Goal: Communication & Community: Ask a question

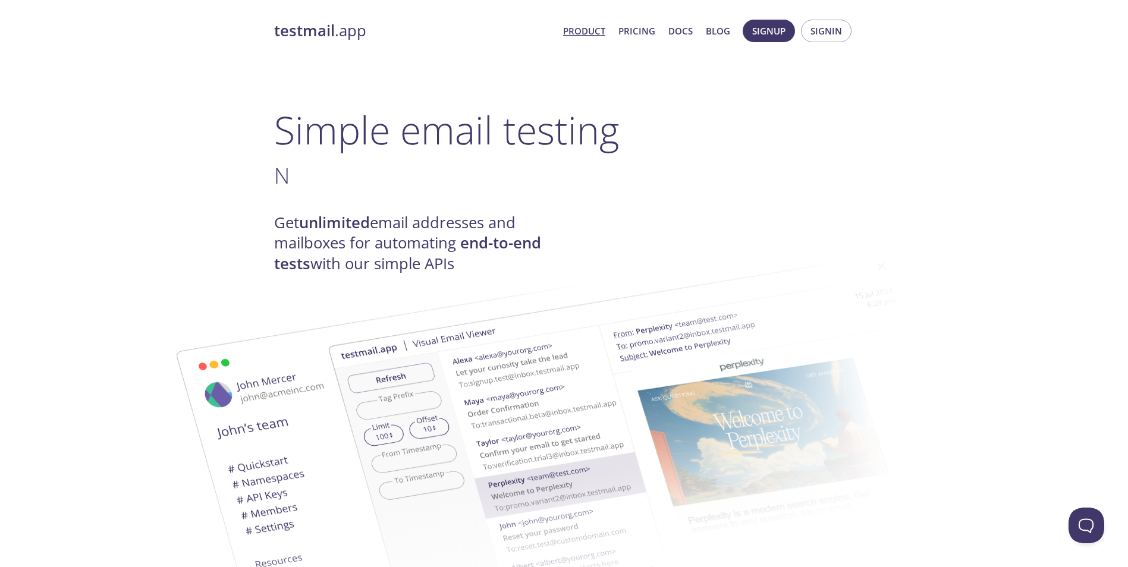
click at [533, 221] on h4 "Get unlimited email addresses and mailboxes for automating end-to-end tests wit…" at bounding box center [419, 243] width 290 height 61
click at [781, 31] on span "Signup" at bounding box center [768, 30] width 33 height 15
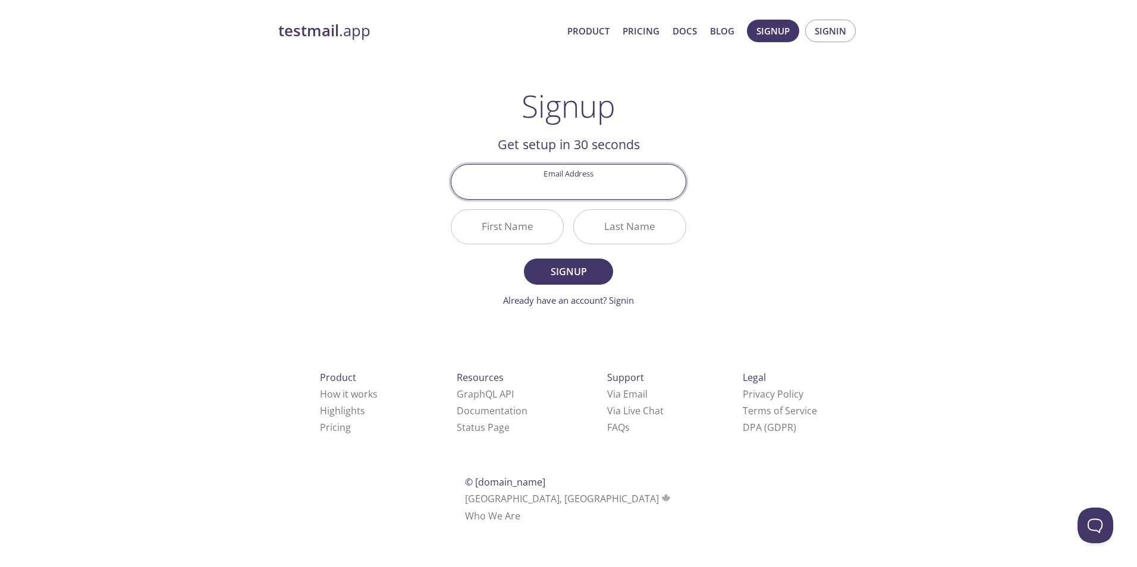
click at [610, 179] on input "Email Address" at bounding box center [568, 182] width 234 height 34
click at [570, 183] on input "Email Address" at bounding box center [568, 182] width 234 height 34
type input "[PERSON_NAME][EMAIL_ADDRESS][DOMAIN_NAME]"
click at [522, 221] on input "First Name" at bounding box center [507, 227] width 112 height 34
click at [535, 190] on input "[PERSON_NAME][EMAIL_ADDRESS][DOMAIN_NAME]" at bounding box center [568, 182] width 234 height 34
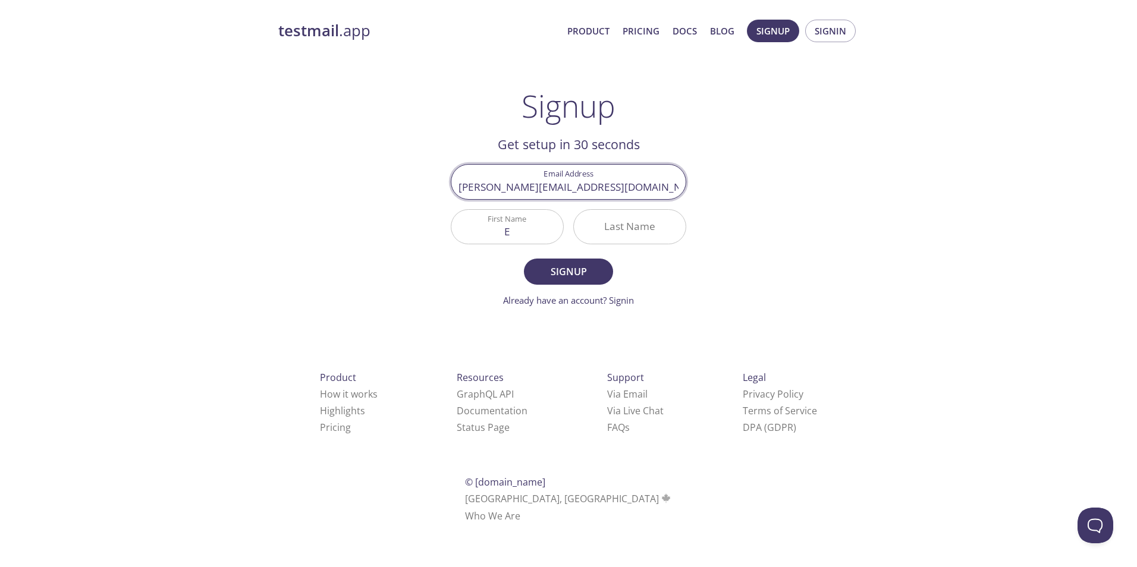
click at [535, 190] on input "[PERSON_NAME][EMAIL_ADDRESS][DOMAIN_NAME]" at bounding box center [568, 182] width 234 height 34
click at [512, 235] on input "E" at bounding box center [507, 227] width 112 height 34
paste input "[PERSON_NAME]"
click at [494, 230] on input "Eemanuel" at bounding box center [507, 227] width 112 height 34
type input "[PERSON_NAME]"
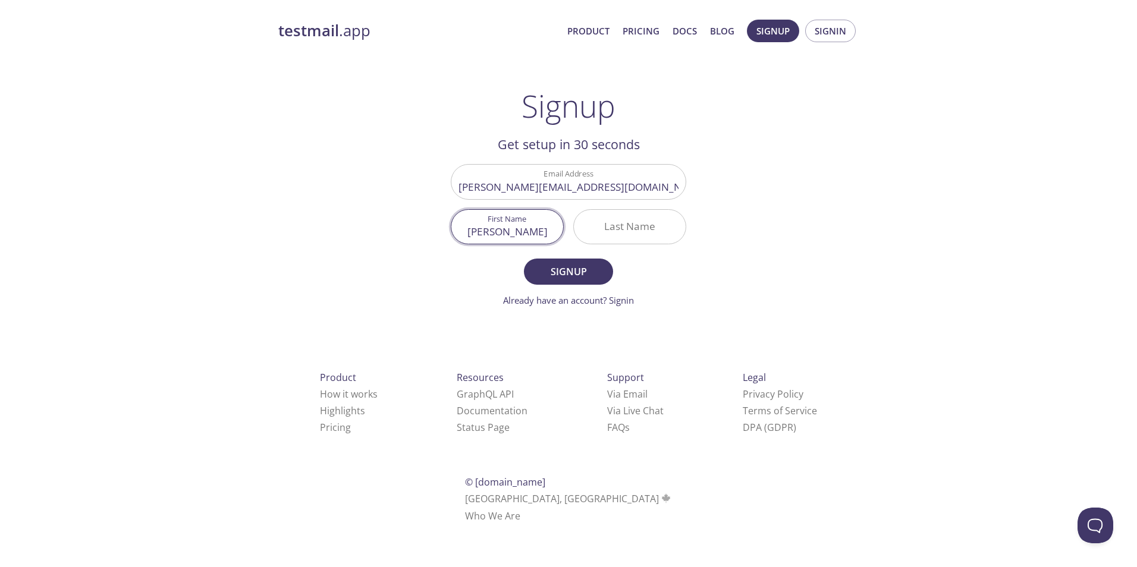
click at [587, 187] on input "[PERSON_NAME][EMAIL_ADDRESS][DOMAIN_NAME]" at bounding box center [568, 182] width 234 height 34
click at [614, 227] on input "Last Name" at bounding box center [630, 227] width 112 height 34
paste input "laschinsky"
click at [610, 232] on input "laschinsky" at bounding box center [630, 227] width 112 height 34
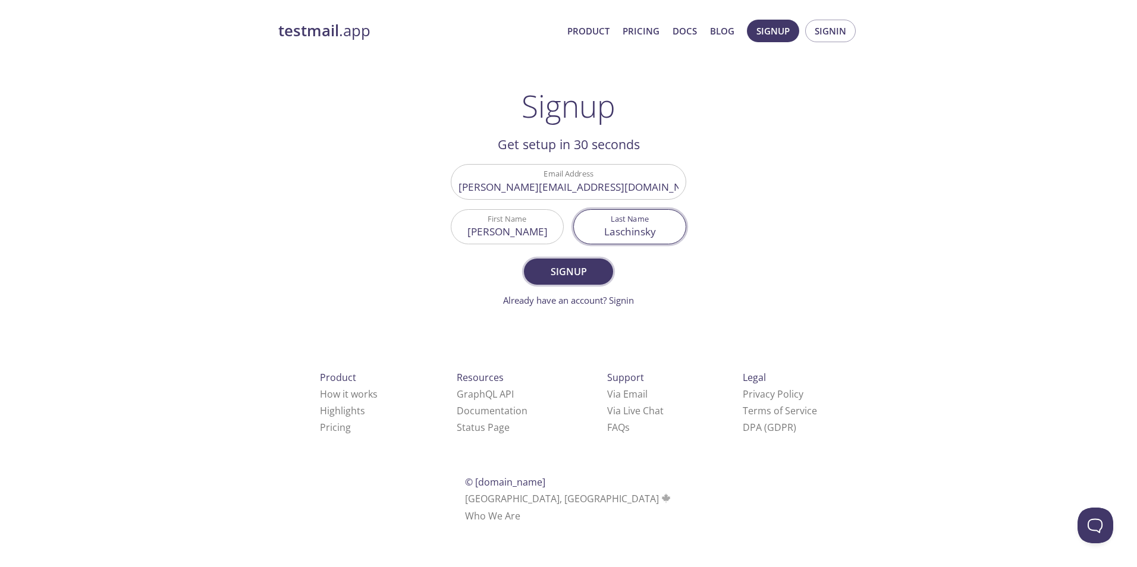
type input "Laschinsky"
click at [591, 283] on button "Signup" at bounding box center [568, 272] width 89 height 26
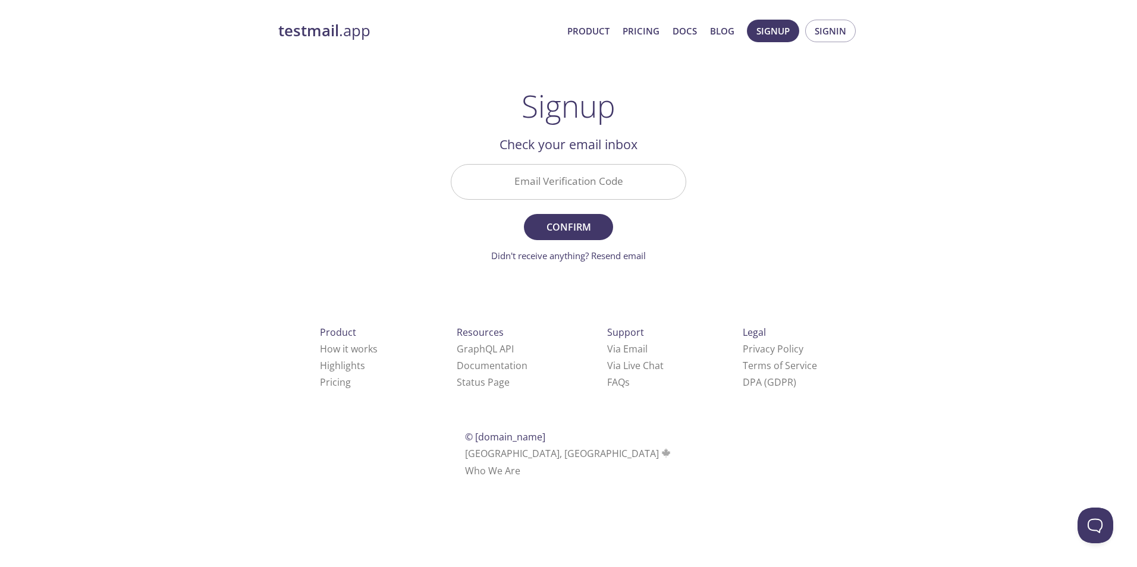
click at [512, 177] on input "Email Verification Code" at bounding box center [568, 182] width 234 height 34
click at [553, 261] on link "Didn't receive anything? Resend email" at bounding box center [568, 256] width 155 height 12
click at [569, 179] on input "Email Verification Code" at bounding box center [568, 182] width 234 height 34
paste input "Z8DCK6X"
type input "Z8DCK6X"
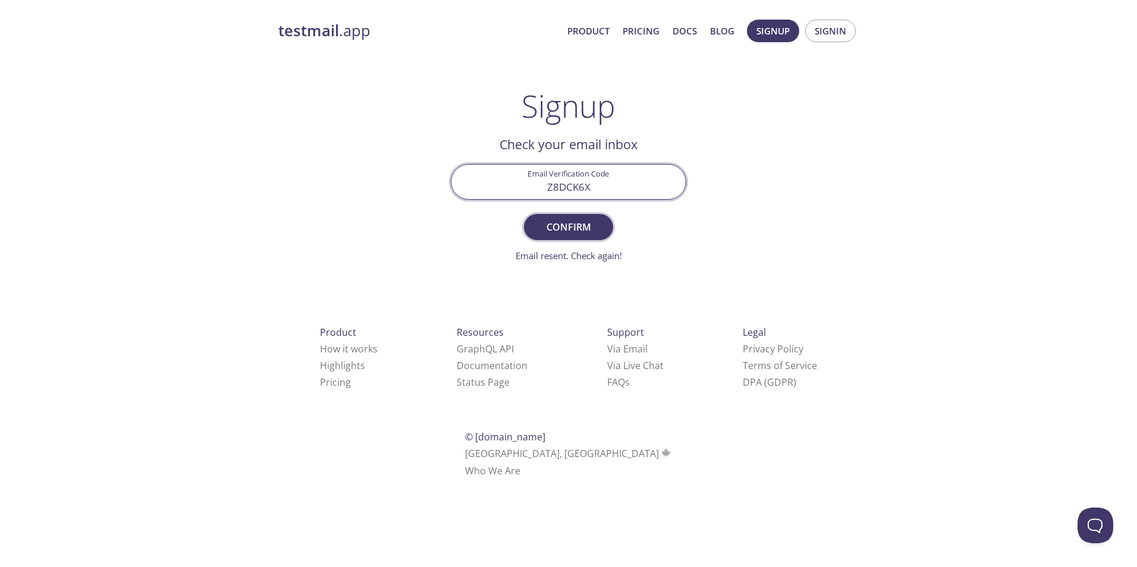
click at [569, 222] on span "Confirm" at bounding box center [568, 227] width 63 height 17
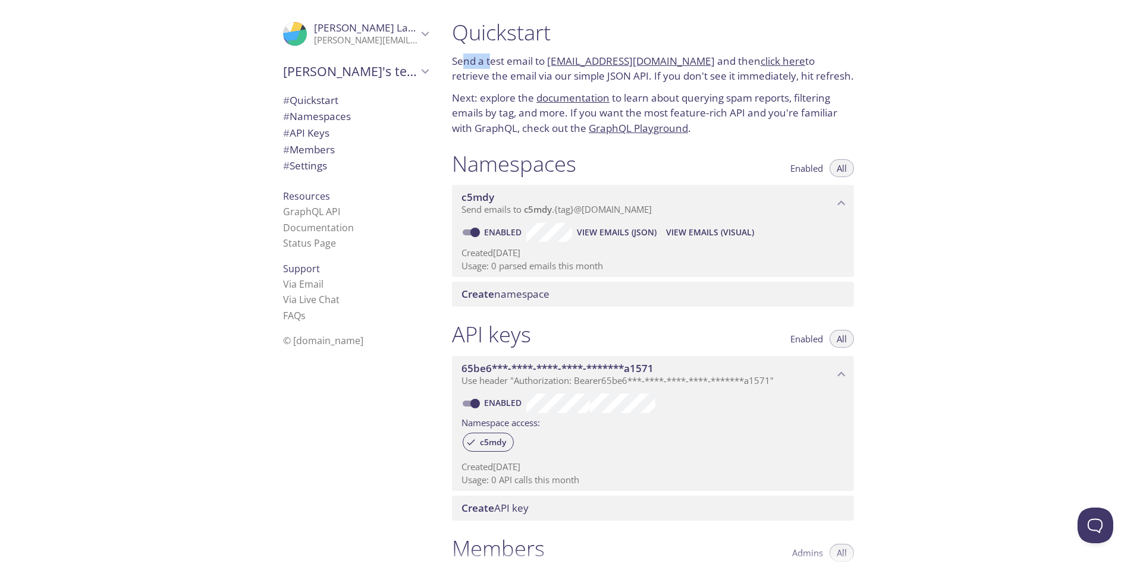
drag, startPoint x: 464, startPoint y: 67, endPoint x: 491, endPoint y: 68, distance: 27.4
click at [491, 68] on p "Send a test email to [EMAIL_ADDRESS][DOMAIN_NAME] and then click here to retrie…" at bounding box center [653, 69] width 402 height 30
click at [617, 78] on p "Send a test email to [EMAIL_ADDRESS][DOMAIN_NAME] and then click here to retrie…" at bounding box center [653, 69] width 402 height 30
click at [466, 199] on span "c5mdy" at bounding box center [478, 197] width 33 height 14
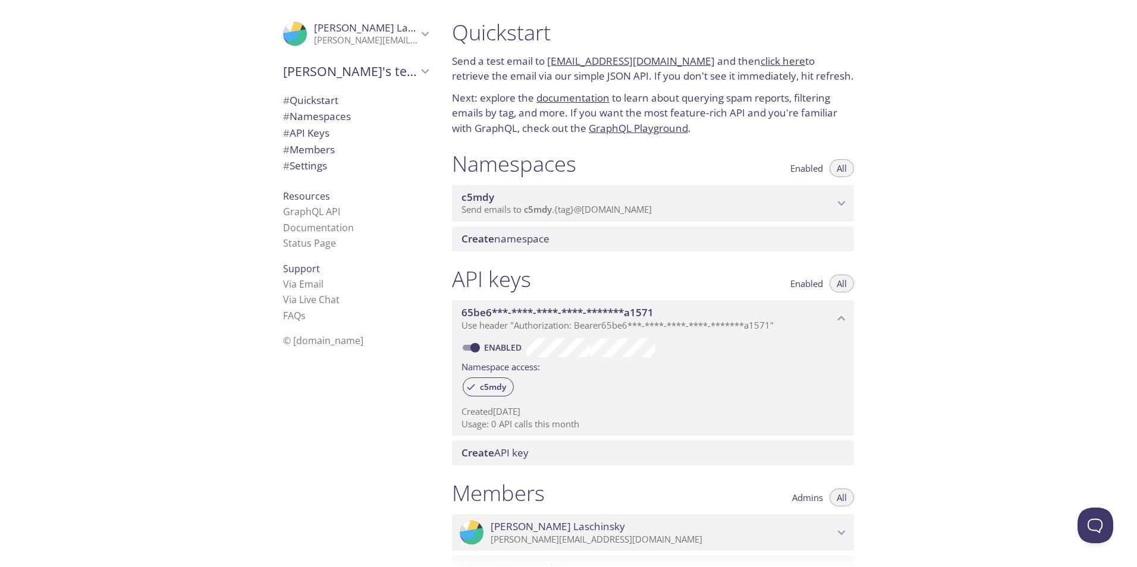
click at [526, 240] on span "Create namespace" at bounding box center [506, 239] width 88 height 14
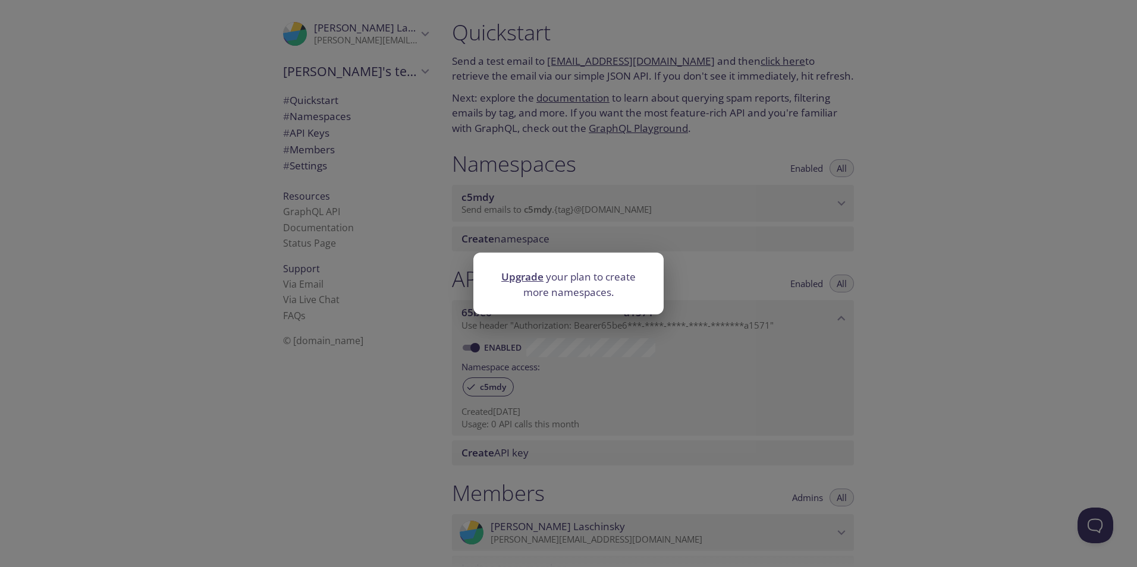
click at [719, 242] on div "Upgrade your plan to create more namespaces." at bounding box center [568, 283] width 1137 height 567
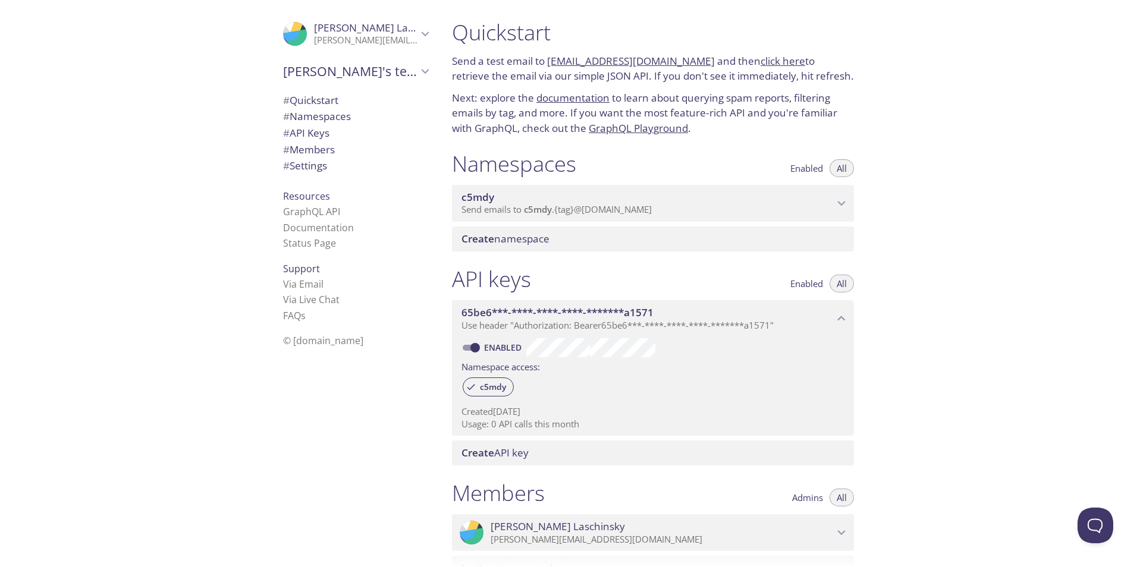
click at [813, 199] on span "c5mdy" at bounding box center [648, 197] width 372 height 13
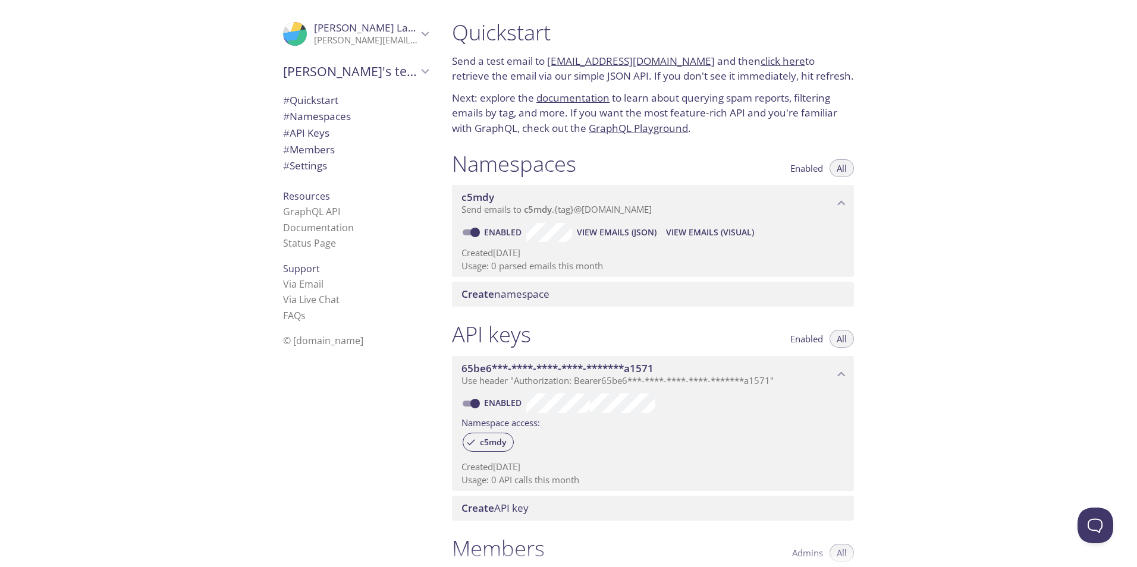
drag, startPoint x: 698, startPoint y: 62, endPoint x: 549, endPoint y: 55, distance: 148.9
click at [549, 55] on p "Send a test email to [EMAIL_ADDRESS][DOMAIN_NAME] and then click here to retrie…" at bounding box center [653, 69] width 402 height 30
copy link "[EMAIL_ADDRESS][DOMAIN_NAME]"
click at [587, 149] on div "Namespaces Enabled All c5mdy Send emails to c5mdy . {tag} @[DOMAIN_NAME] Enable…" at bounding box center [653, 228] width 421 height 171
click at [761, 66] on link "click here" at bounding box center [783, 61] width 45 height 14
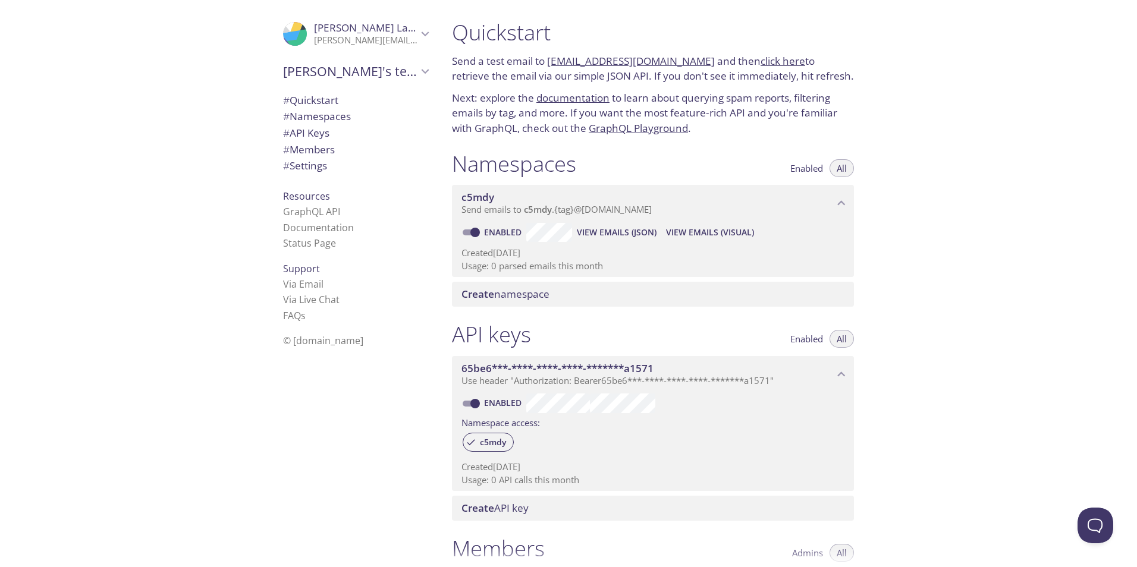
click at [575, 203] on span "c5mdy" at bounding box center [648, 197] width 372 height 13
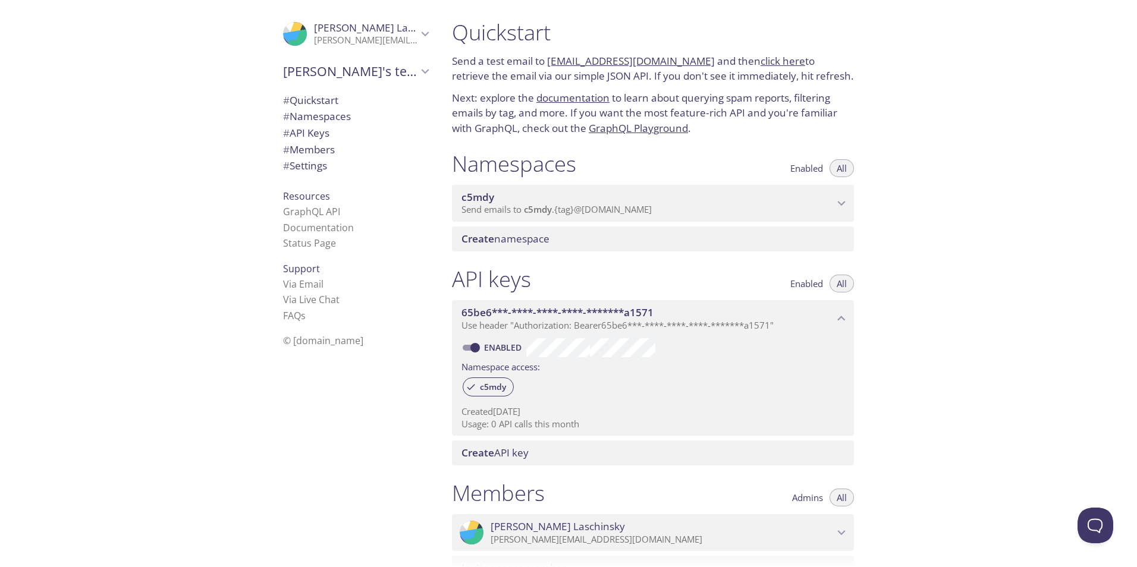
click at [575, 203] on span "c5mdy" at bounding box center [648, 197] width 372 height 13
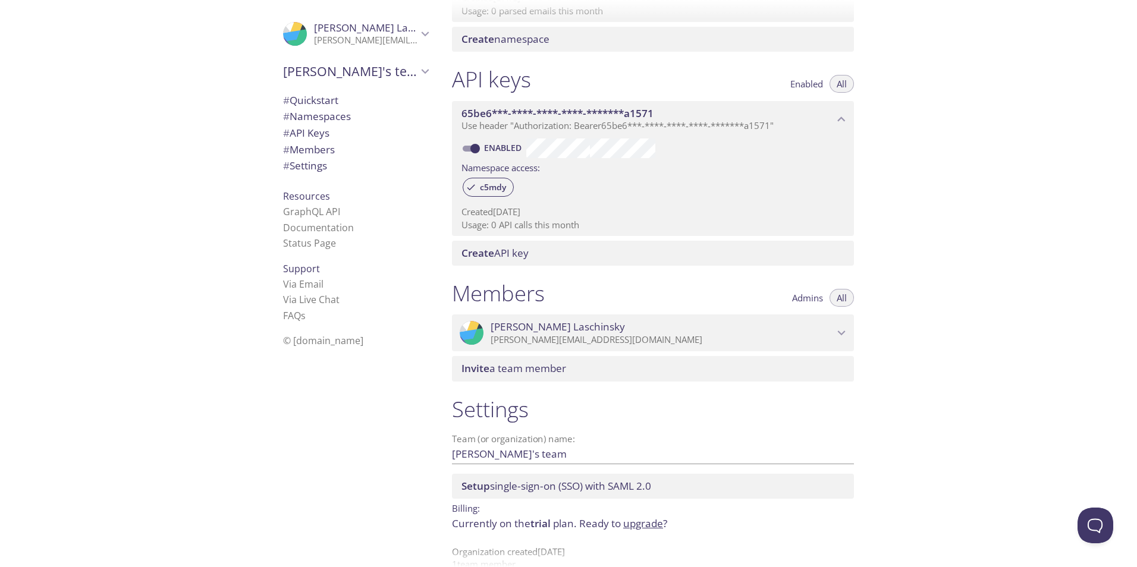
scroll to position [278, 0]
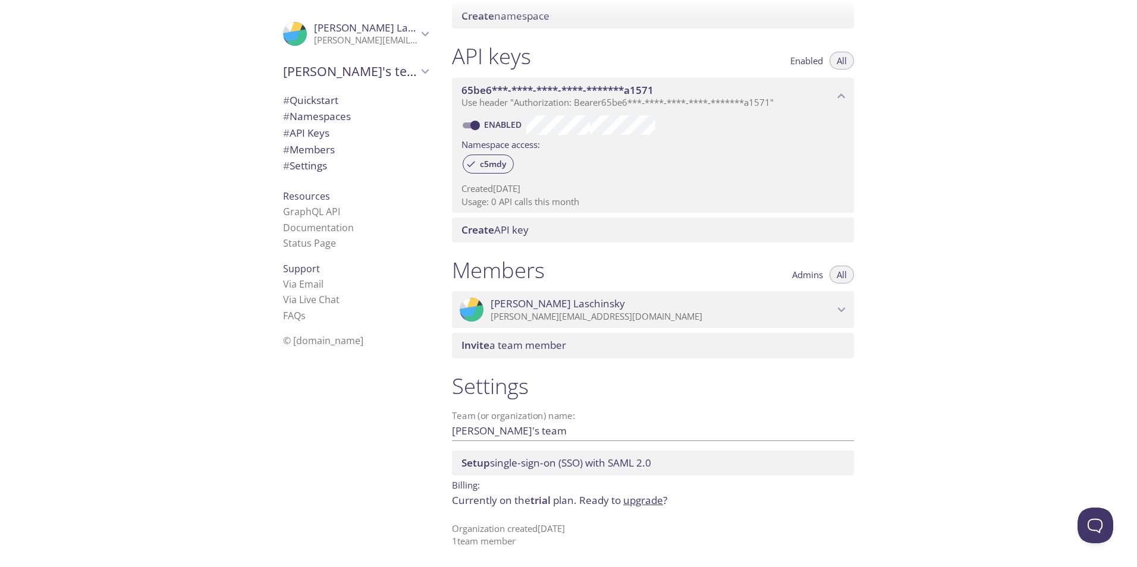
click at [314, 21] on span "[PERSON_NAME]" at bounding box center [381, 28] width 134 height 14
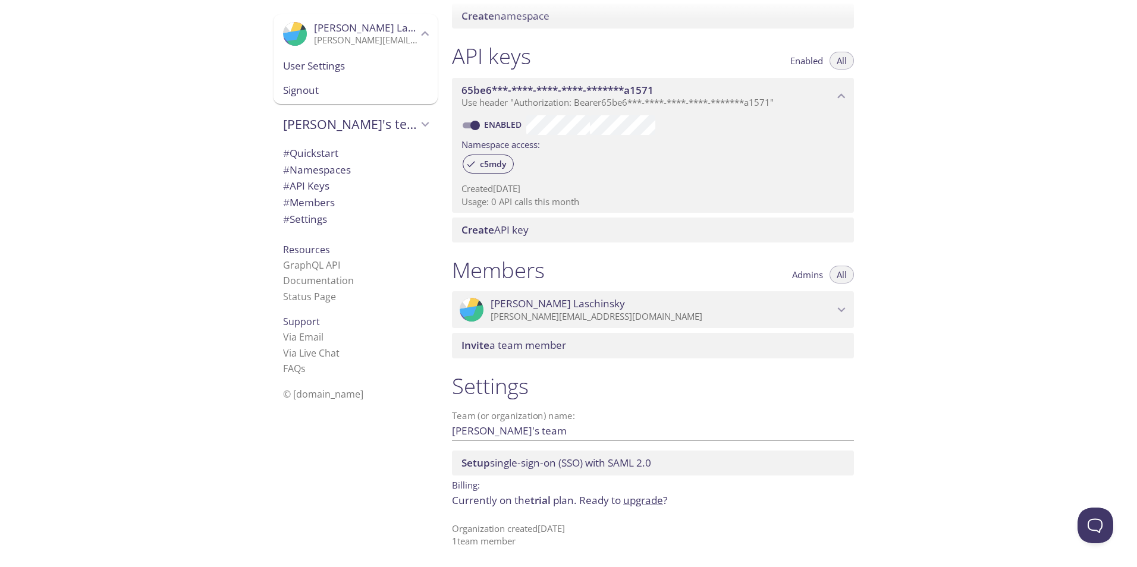
click at [303, 60] on span "User Settings" at bounding box center [355, 65] width 145 height 15
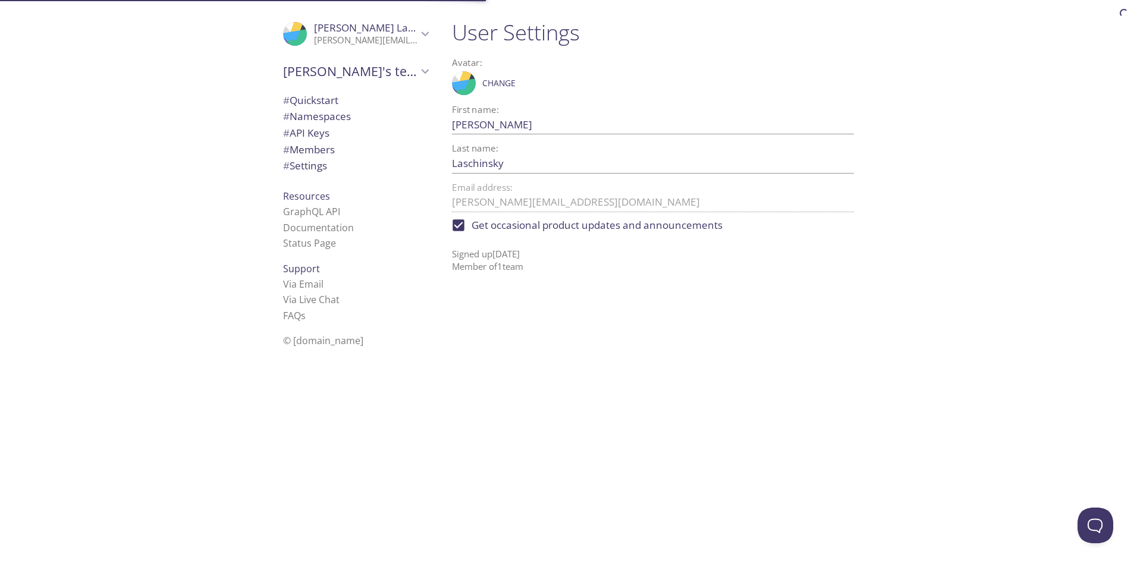
click at [274, 36] on div ".cls-1 { fill: #6d5ca8; } .cls-2 { fill: #3fc191; } .cls-3 { fill: #3b4752; } .…" at bounding box center [356, 33] width 164 height 39
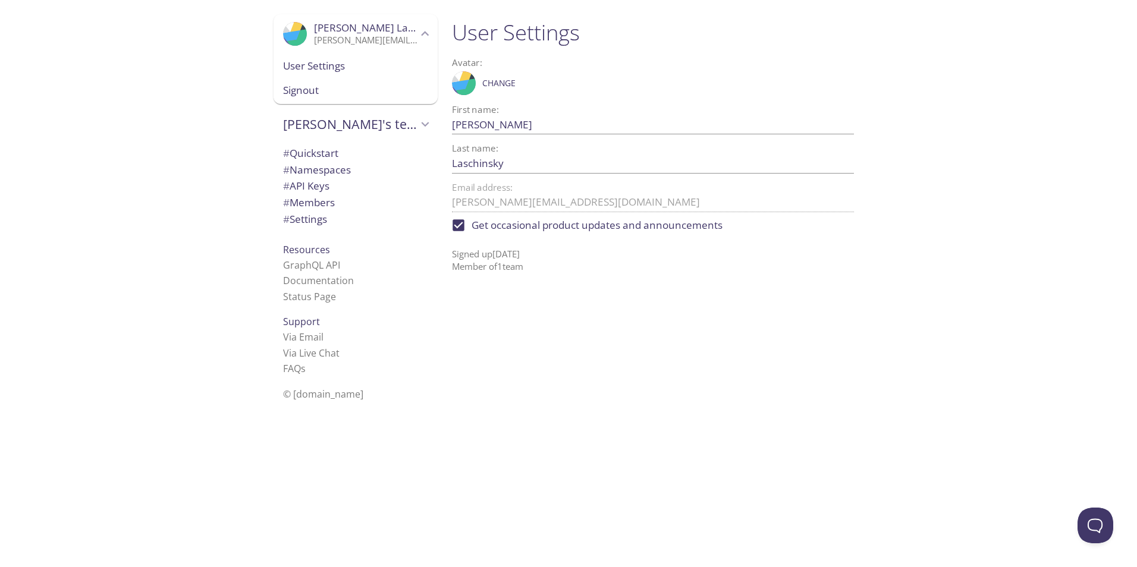
click at [1027, 71] on div "User Settings Avatar: .cls-1 { fill: #6d5ca8; } .cls-2 { fill: #3fc191; } .cls-…" at bounding box center [790, 283] width 695 height 567
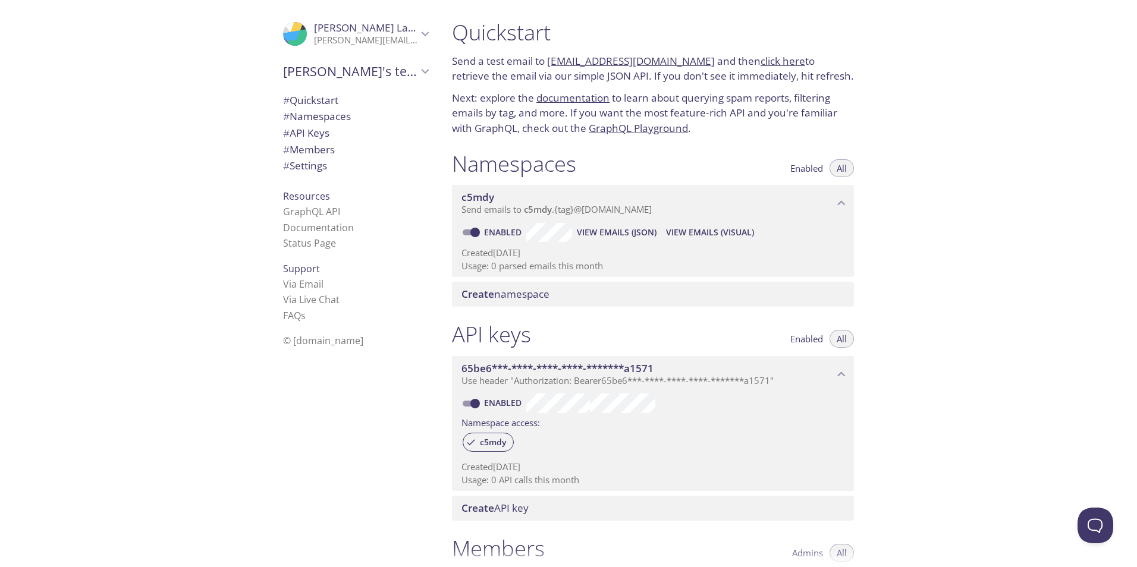
click at [365, 25] on span "[PERSON_NAME]" at bounding box center [381, 28] width 134 height 14
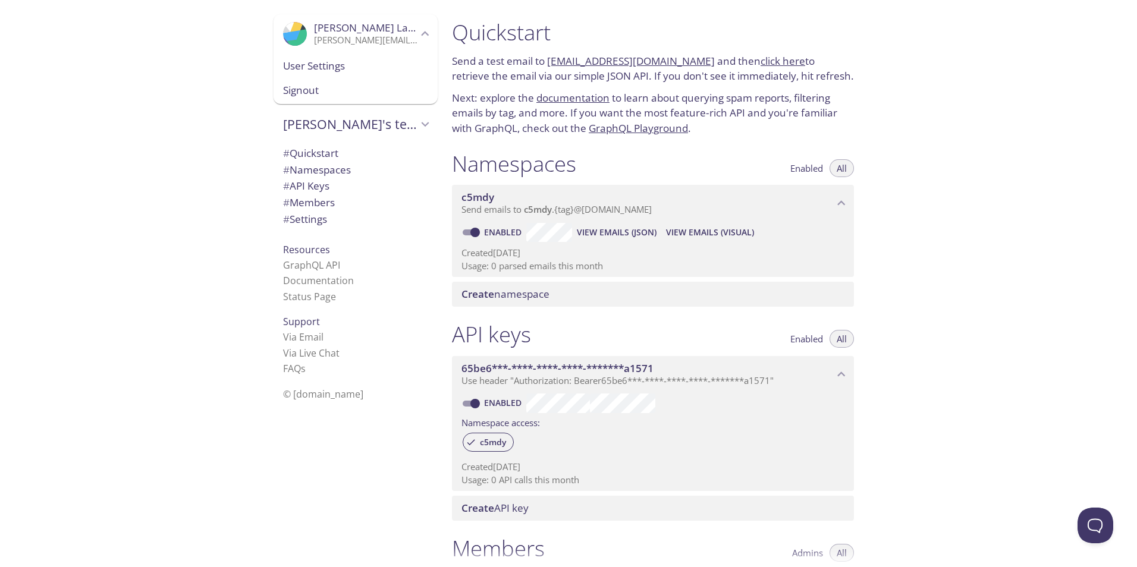
drag, startPoint x: 293, startPoint y: 95, endPoint x: 658, endPoint y: 61, distance: 366.8
click at [295, 95] on span "Signout" at bounding box center [355, 90] width 145 height 15
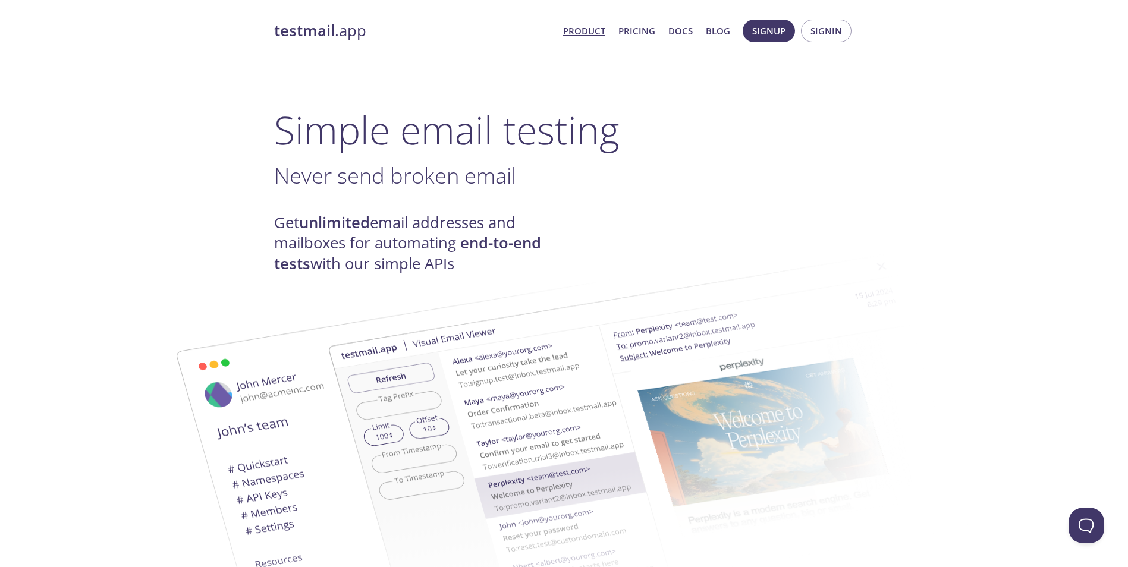
drag, startPoint x: 835, startPoint y: 21, endPoint x: 801, endPoint y: 55, distance: 47.5
click at [817, 40] on button "Signin" at bounding box center [826, 31] width 51 height 23
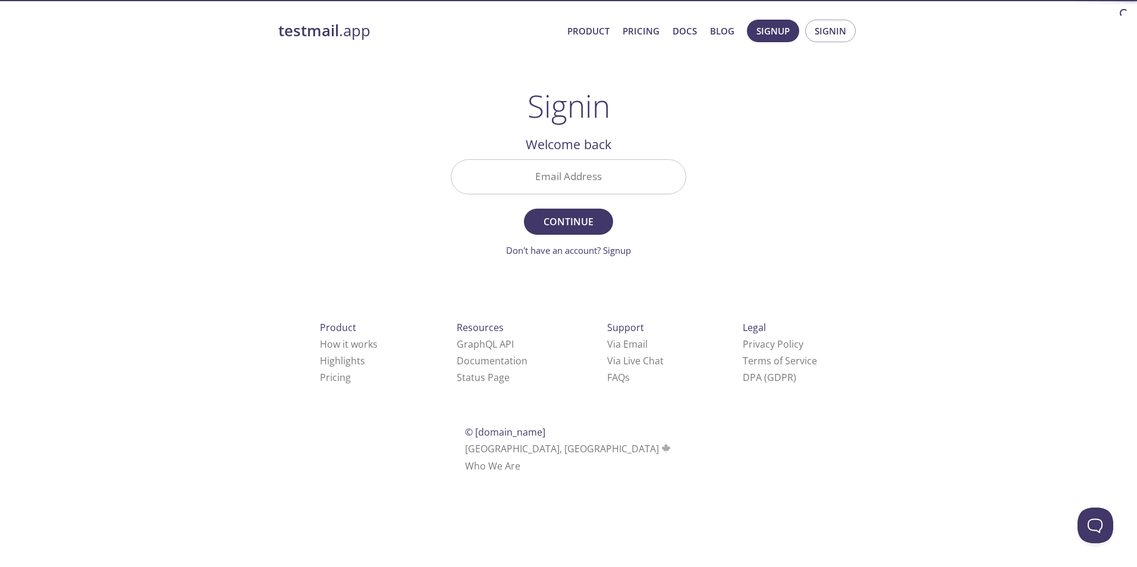
click at [591, 191] on input "Email Address" at bounding box center [568, 177] width 234 height 34
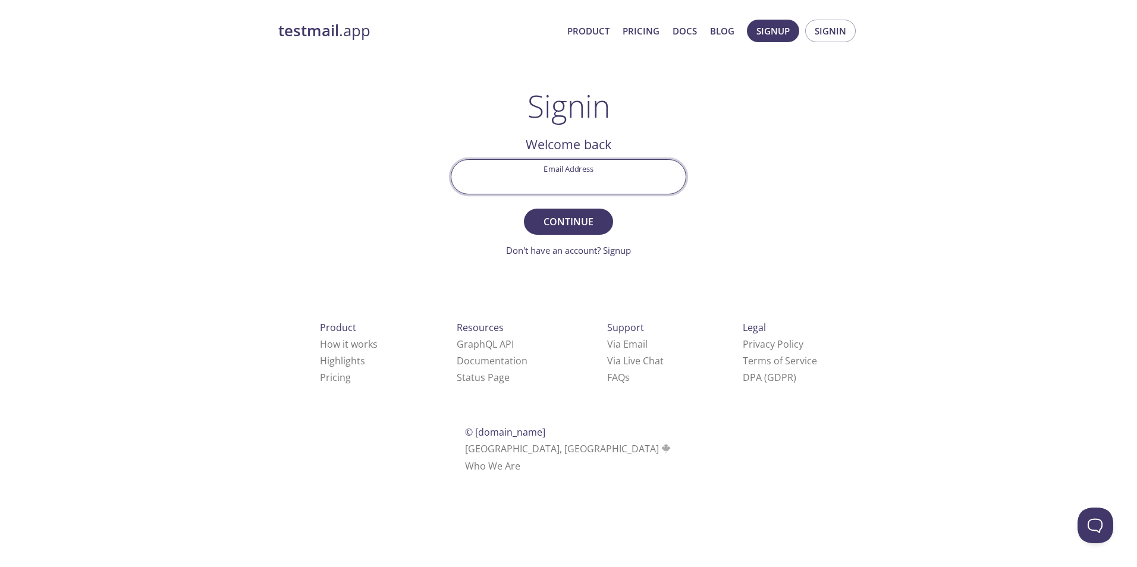
click at [595, 186] on input "Email Address" at bounding box center [568, 177] width 234 height 34
type input "[PERSON_NAME][EMAIL_ADDRESS][DOMAIN_NAME]"
click at [588, 220] on span "Continue" at bounding box center [568, 222] width 63 height 17
click at [602, 150] on h2 "Check your email inbox" at bounding box center [569, 144] width 236 height 20
click at [602, 160] on input "Signin Security Code" at bounding box center [568, 177] width 234 height 34
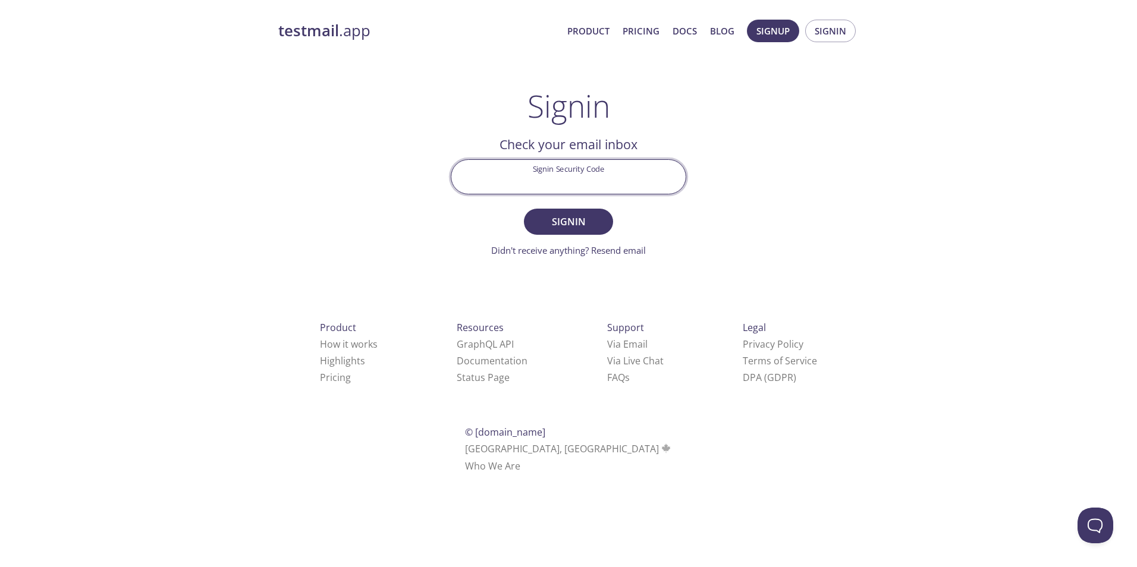
paste input "33MY91A"
type input "33MY91A"
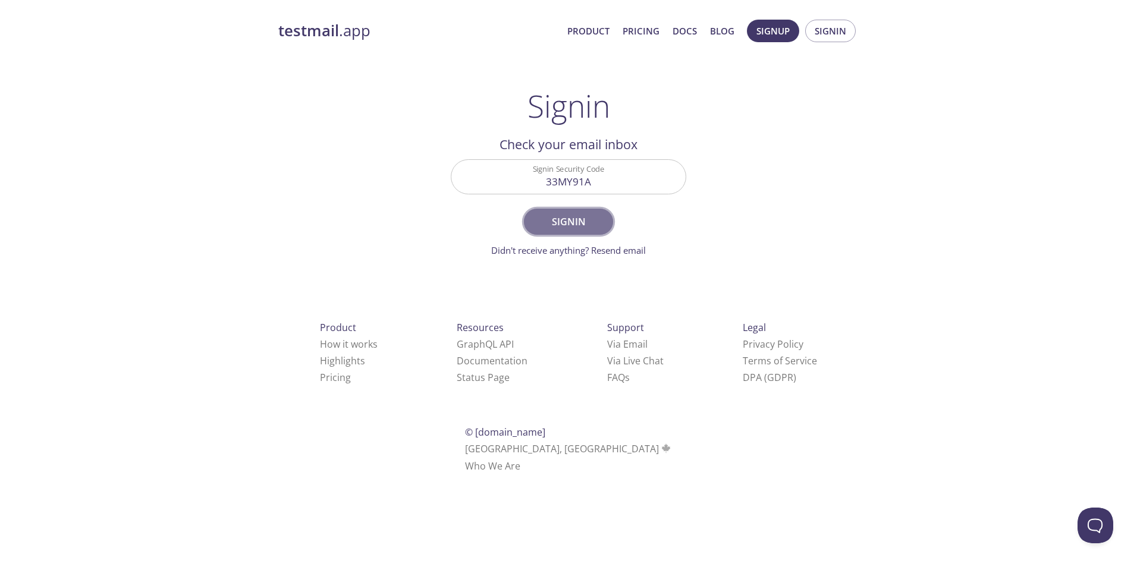
click at [572, 215] on span "Signin" at bounding box center [568, 222] width 63 height 17
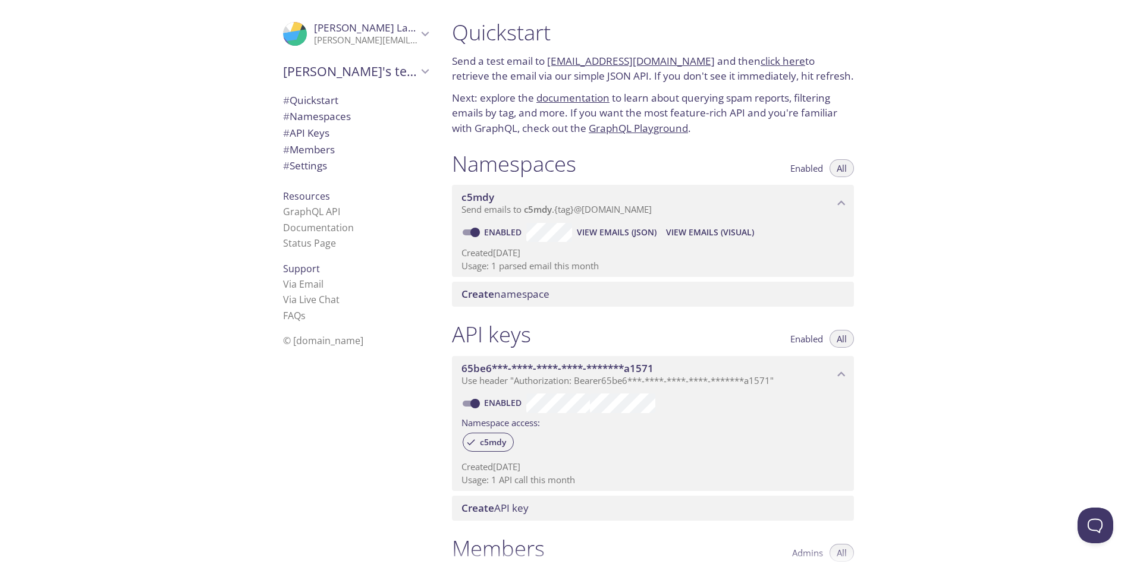
click at [317, 163] on span "# Settings" at bounding box center [305, 166] width 44 height 14
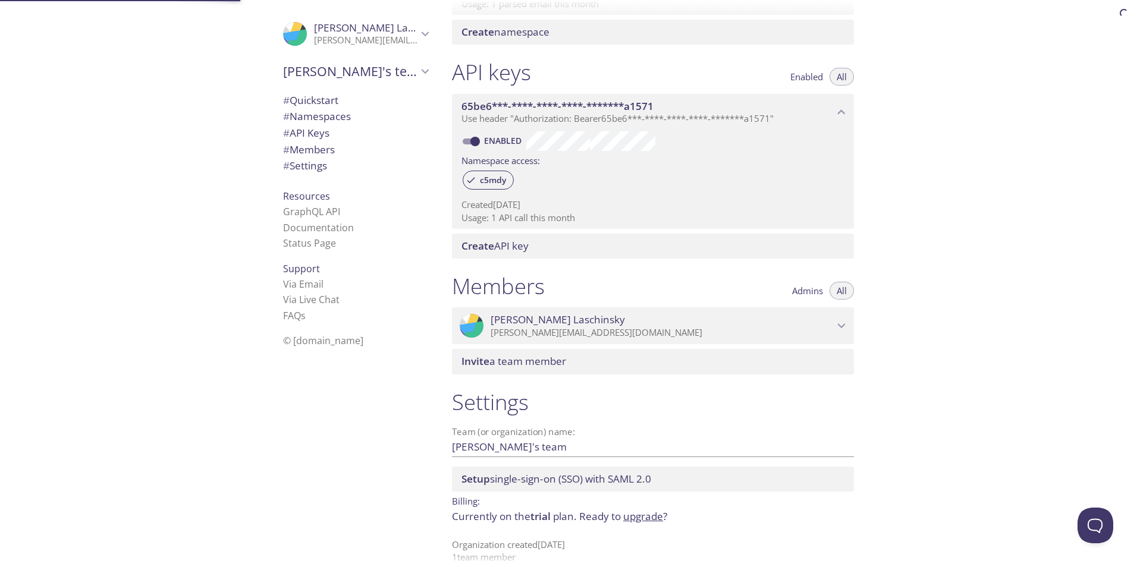
scroll to position [278, 0]
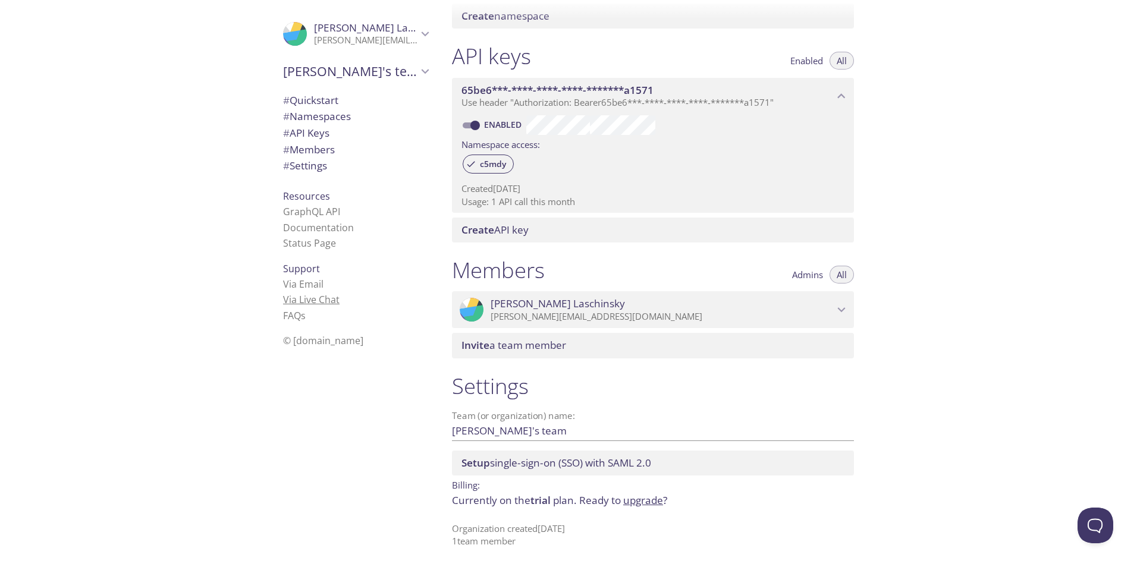
click at [315, 300] on link "Via Live Chat" at bounding box center [311, 299] width 57 height 13
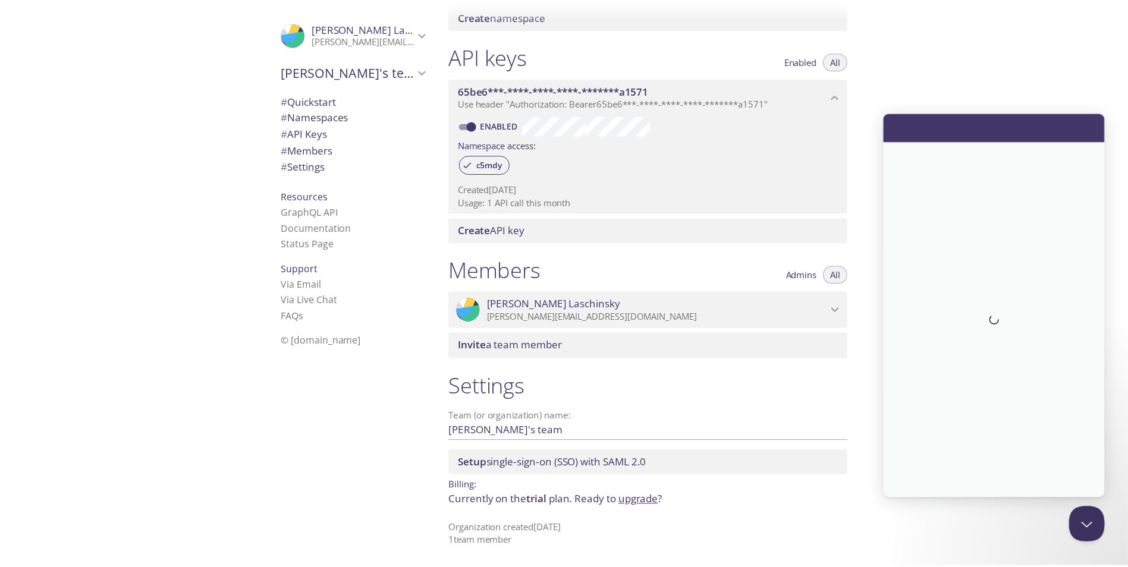
scroll to position [0, 0]
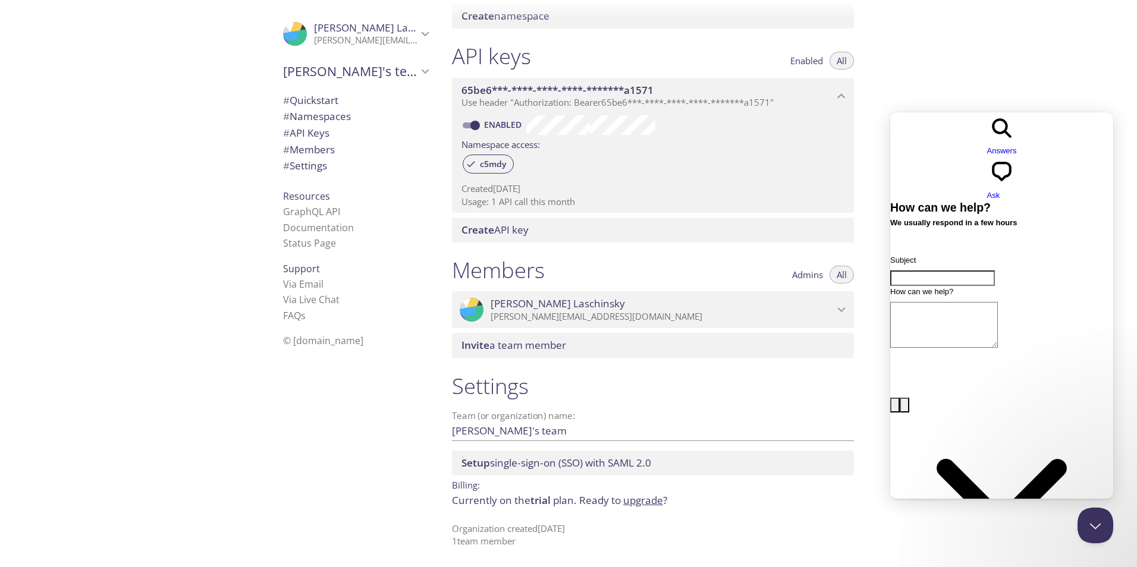
click at [975, 271] on input "Subject" at bounding box center [942, 278] width 105 height 15
click at [980, 286] on div "How can we help?" at bounding box center [1001, 342] width 223 height 112
click at [967, 302] on textarea "How can we help?" at bounding box center [944, 325] width 108 height 46
click at [330, 257] on div "Support Via Email Via Live Chat FAQ s" at bounding box center [356, 292] width 164 height 73
drag, startPoint x: 1011, startPoint y: 266, endPoint x: 972, endPoint y: 220, distance: 59.9
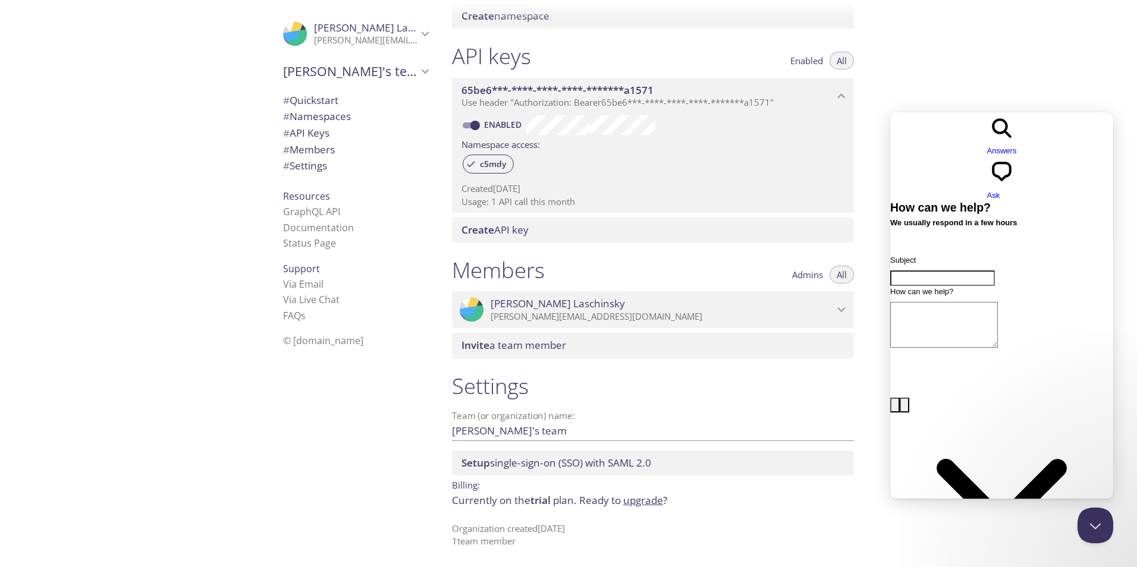
click at [1007, 286] on div "How can we help?" at bounding box center [1001, 342] width 223 height 112
click at [959, 271] on input "Subject" at bounding box center [942, 278] width 105 height 15
paste input "GitHub Student Developer Pack"
type input "GitHub Student Developer Pack"
click at [950, 302] on textarea "How can we help?" at bounding box center [944, 325] width 108 height 46
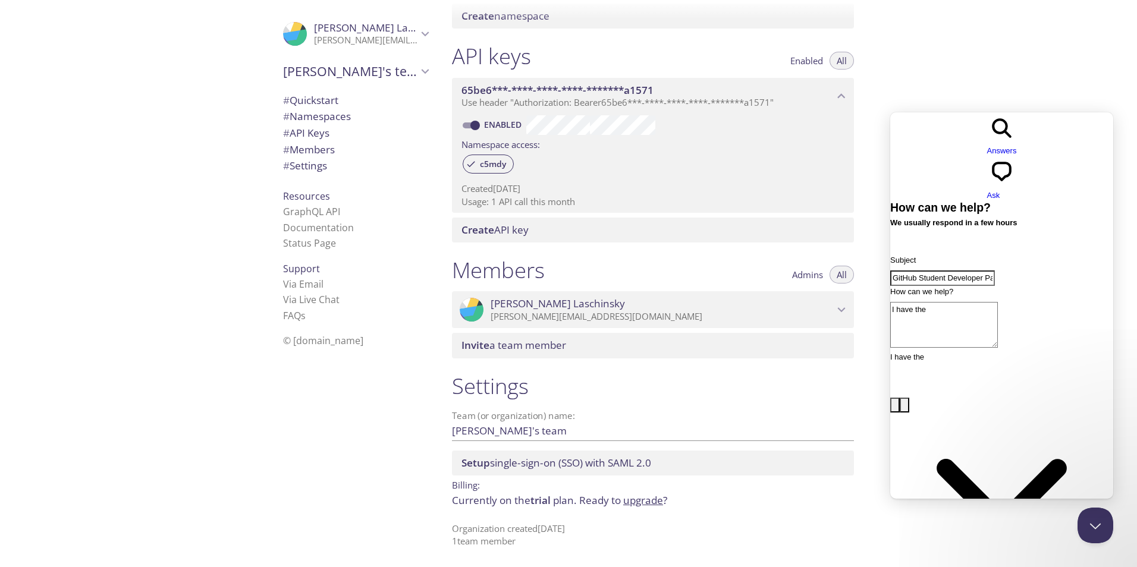
paste textarea "GitHub Student Developer Pack"
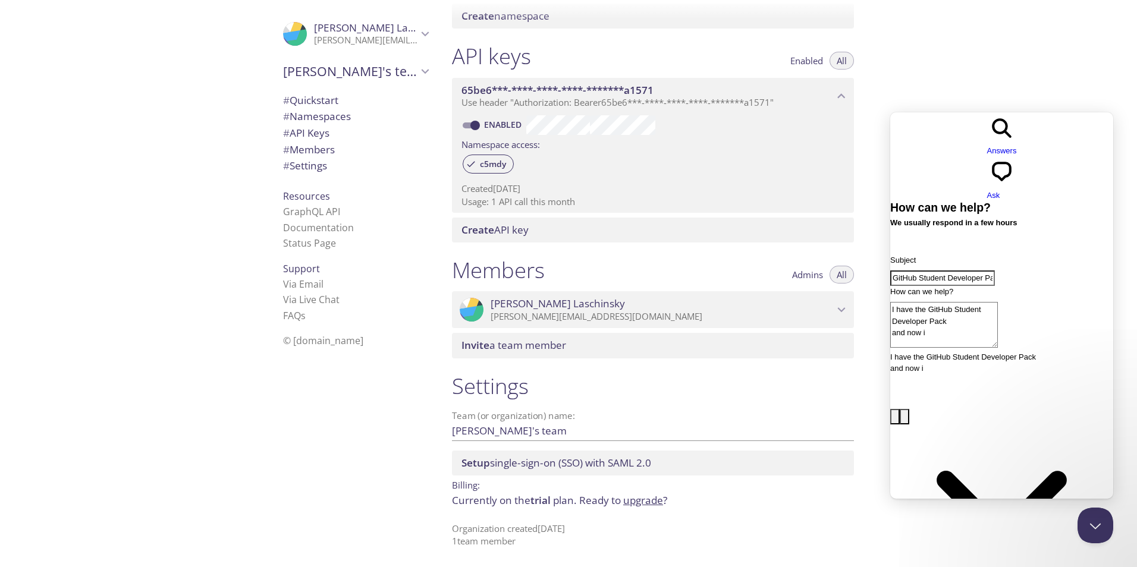
click at [642, 502] on link "upgrade" at bounding box center [643, 501] width 40 height 14
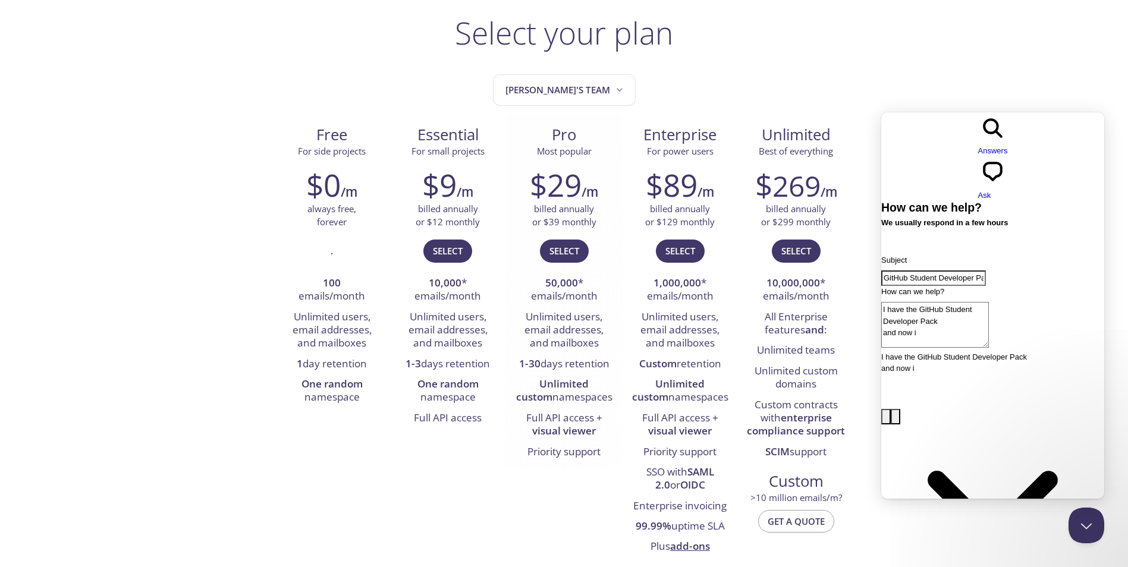
scroll to position [59, 0]
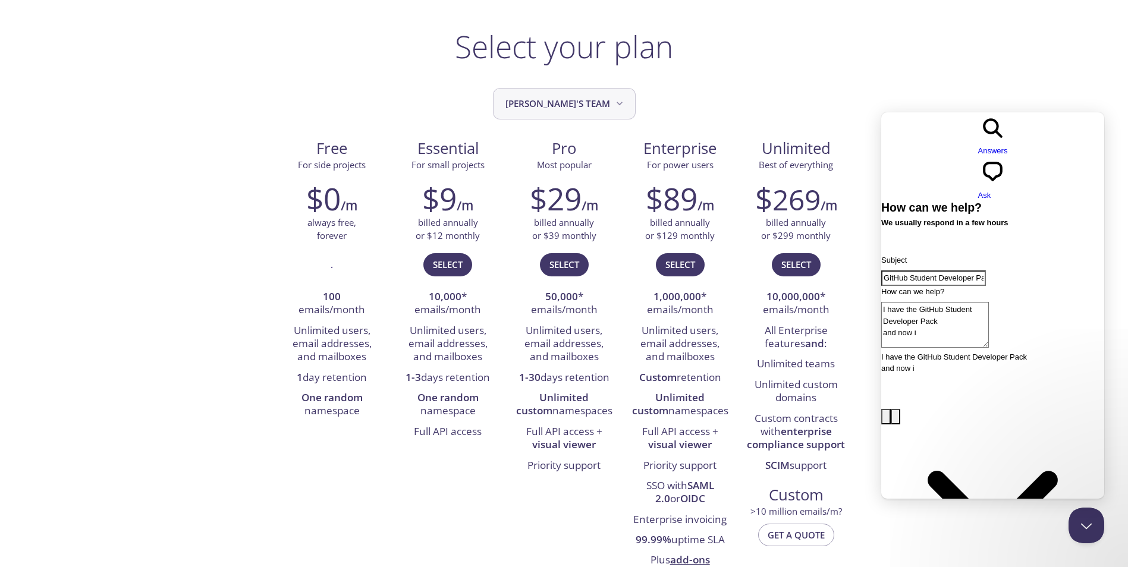
click at [597, 109] on span "[PERSON_NAME]'s team" at bounding box center [566, 104] width 120 height 16
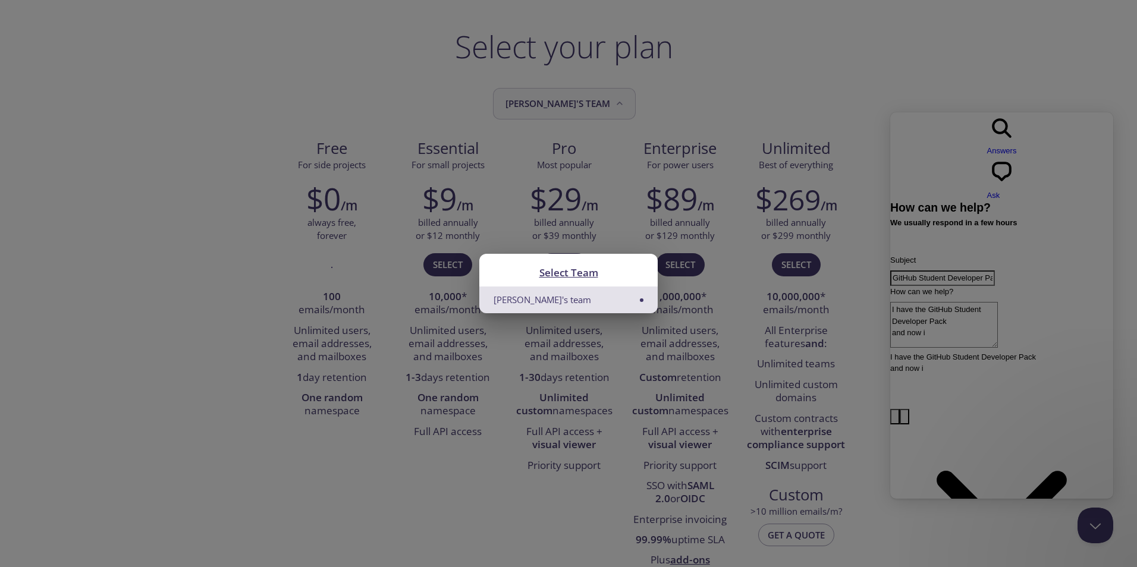
click at [597, 109] on div "Select Team Emanuel's team" at bounding box center [568, 283] width 1137 height 567
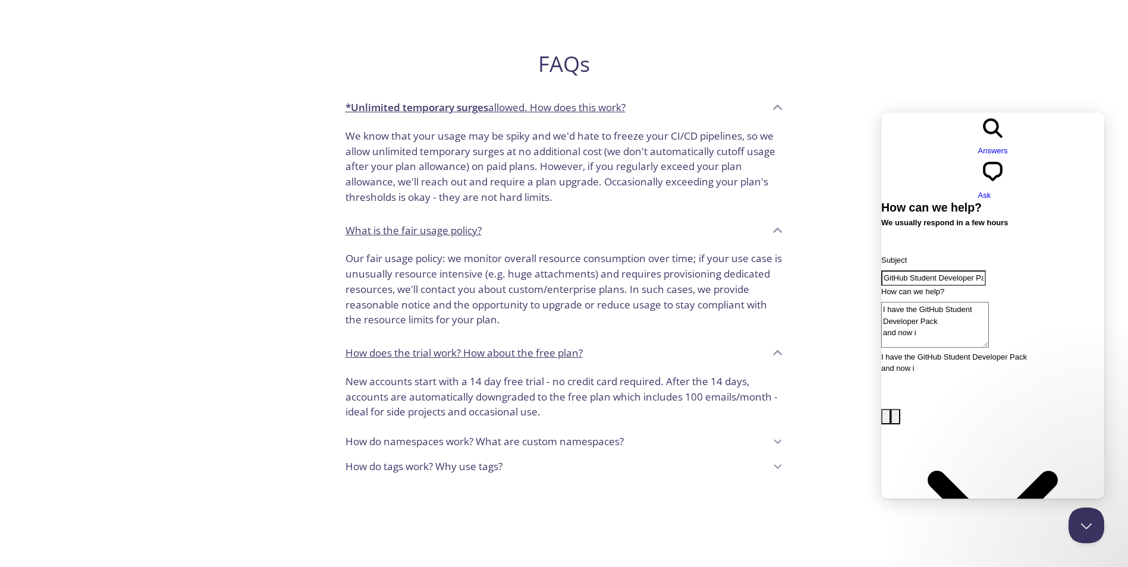
scroll to position [773, 0]
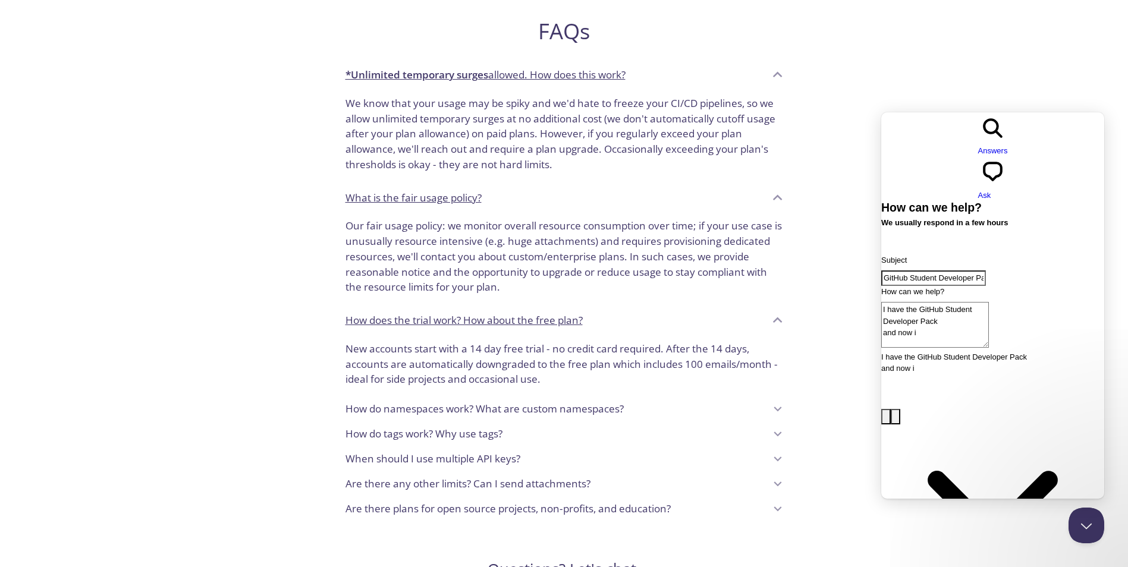
click at [969, 302] on textarea "I have the GitHub Student Developer Pack and now i" at bounding box center [936, 325] width 108 height 46
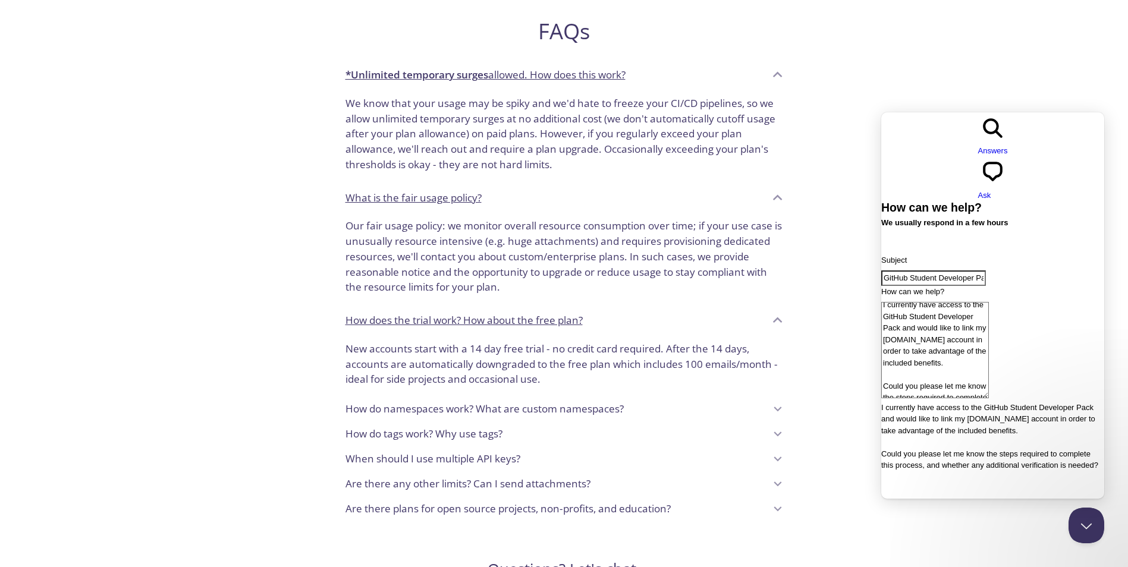
type textarea "I currently have access to the GitHub Student Developer Pack and would like to …"
